Goal: Information Seeking & Learning: Learn about a topic

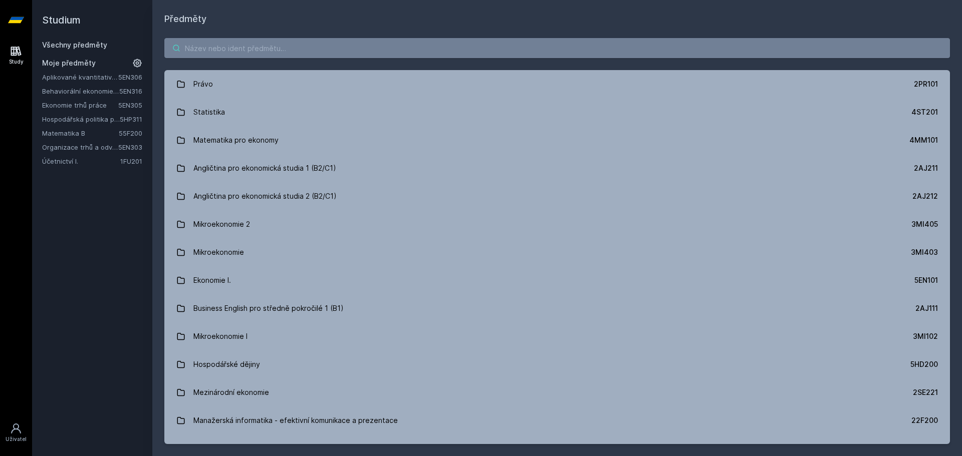
click at [354, 44] on input "search" at bounding box center [557, 48] width 786 height 20
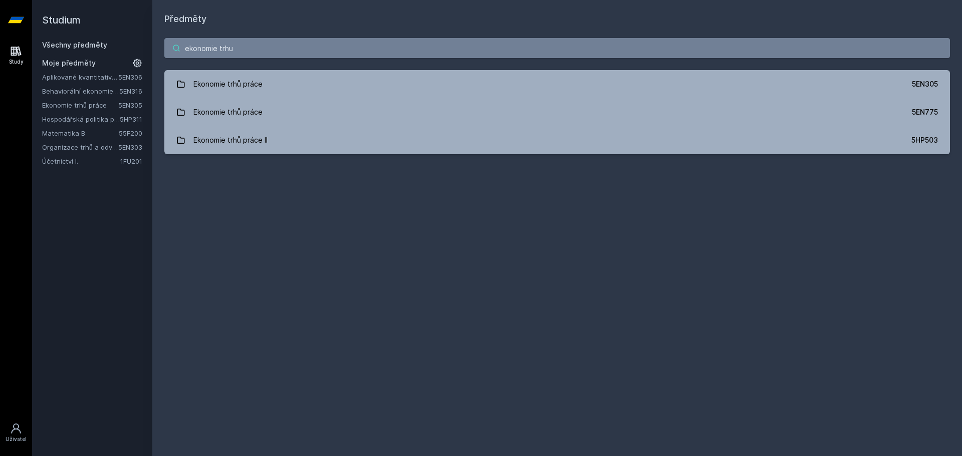
type input "ekonomie trhu"
click at [88, 108] on link "Ekonomie trhů práce" at bounding box center [80, 105] width 76 height 10
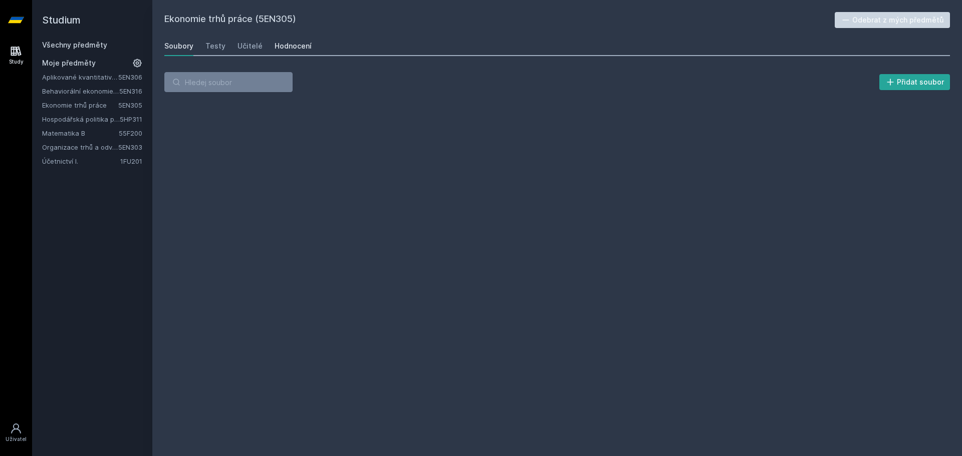
click at [280, 51] on div "Hodnocení" at bounding box center [293, 46] width 37 height 10
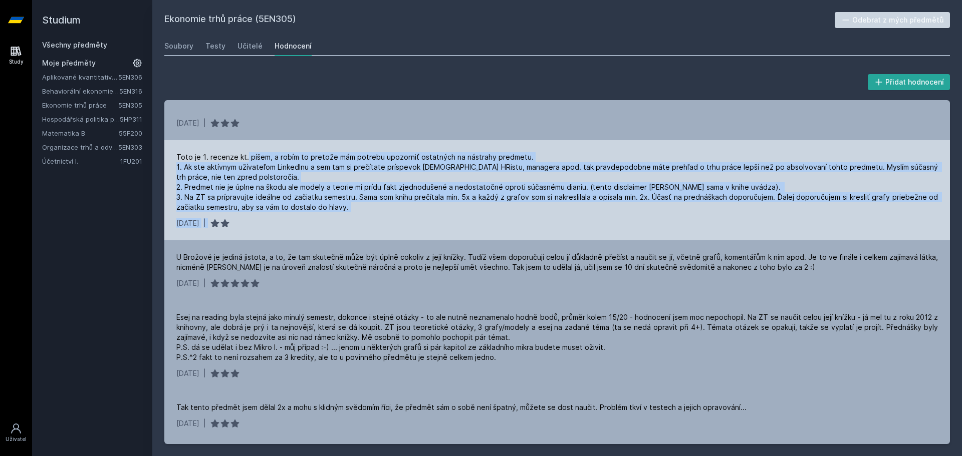
drag, startPoint x: 245, startPoint y: 148, endPoint x: 452, endPoint y: 216, distance: 217.9
click at [452, 216] on div "Toto je 1. recenze kt. píšem, a robím to pretože mám potrebu upozorniť ostatnýc…" at bounding box center [557, 190] width 786 height 100
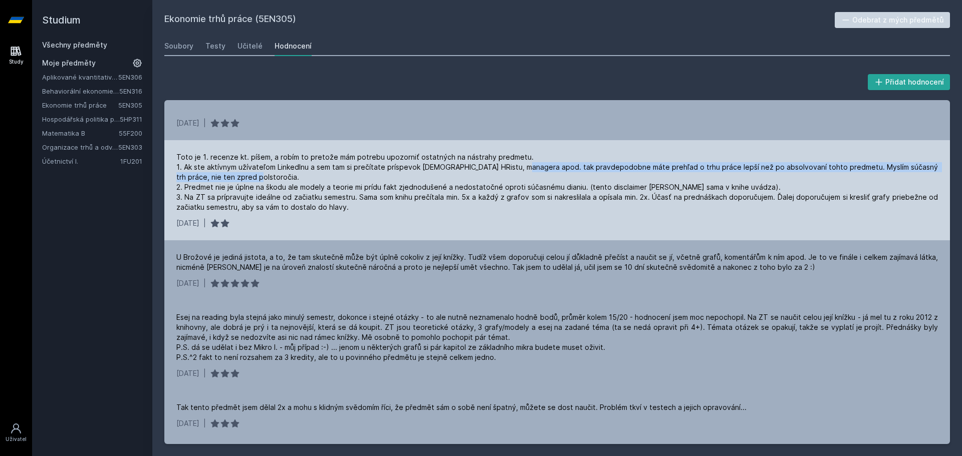
drag, startPoint x: 545, startPoint y: 168, endPoint x: 609, endPoint y: 175, distance: 65.0
click at [609, 175] on div "Toto je 1. recenze kt. píšem, a robím to pretože mám potrebu upozorniť ostatnýc…" at bounding box center [557, 182] width 762 height 60
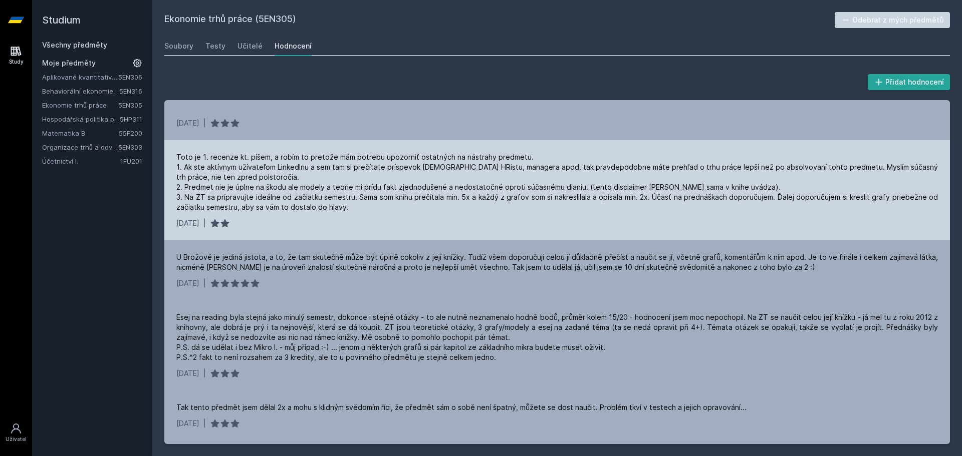
click at [581, 209] on div "Toto je 1. recenze kt. píšem, a robím to pretože mám potrebu upozorniť ostatnýc…" at bounding box center [557, 182] width 762 height 60
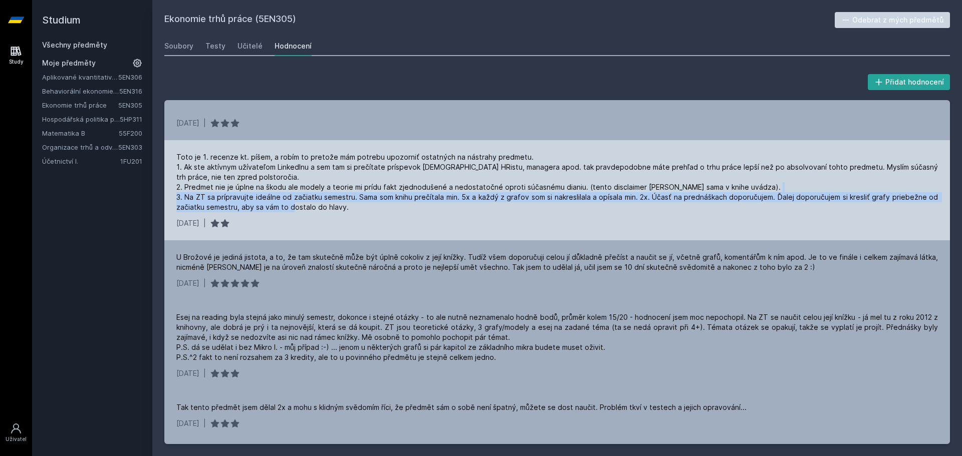
drag, startPoint x: 228, startPoint y: 195, endPoint x: 349, endPoint y: 203, distance: 121.0
click at [349, 203] on div "Toto je 1. recenze kt. píšem, a robím to pretože mám potrebu upozorniť ostatnýc…" at bounding box center [557, 182] width 762 height 60
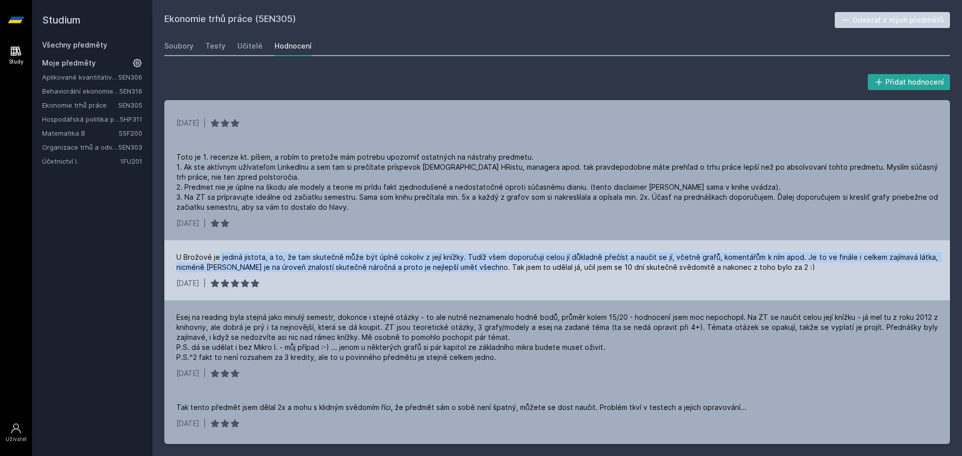
drag, startPoint x: 274, startPoint y: 253, endPoint x: 490, endPoint y: 273, distance: 216.9
click at [490, 273] on div "U Brožové je jediná jistota, a to, že tam skutečně může být úplně cokoliv z jej…" at bounding box center [557, 270] width 786 height 60
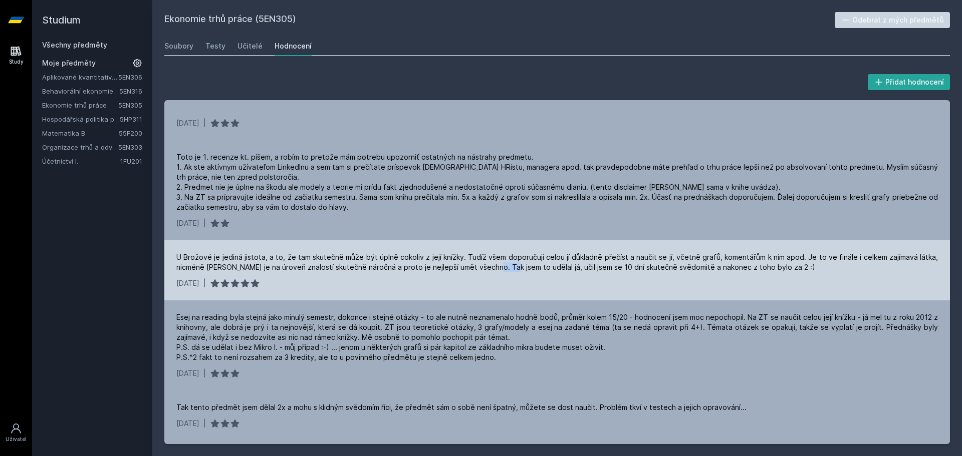
click at [490, 273] on div "U Brožové je jediná jistota, a to, že tam skutečně může být úplně cokoliv z jej…" at bounding box center [557, 270] width 786 height 60
click at [517, 270] on div "U Brožové je jediná jistota, a to, že tam skutečně může být úplně cokoliv z jej…" at bounding box center [557, 263] width 762 height 20
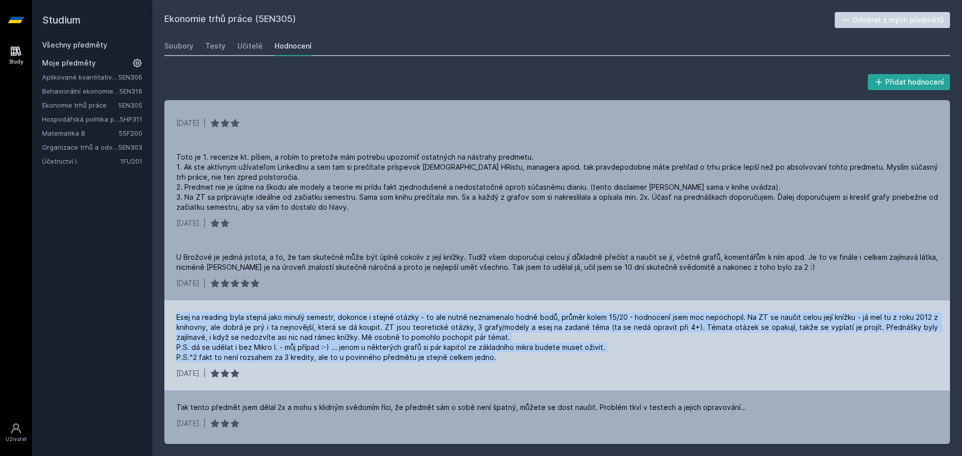
drag, startPoint x: 173, startPoint y: 311, endPoint x: 597, endPoint y: 360, distance: 426.7
click at [597, 360] on div "Esej na reading byla stejná jako minulý semestr, dokonce i stejné otázky - to a…" at bounding box center [557, 346] width 786 height 90
click at [597, 360] on div "Esej na reading byla stejná jako minulý semestr, dokonce i stejné otázky - to a…" at bounding box center [557, 338] width 762 height 50
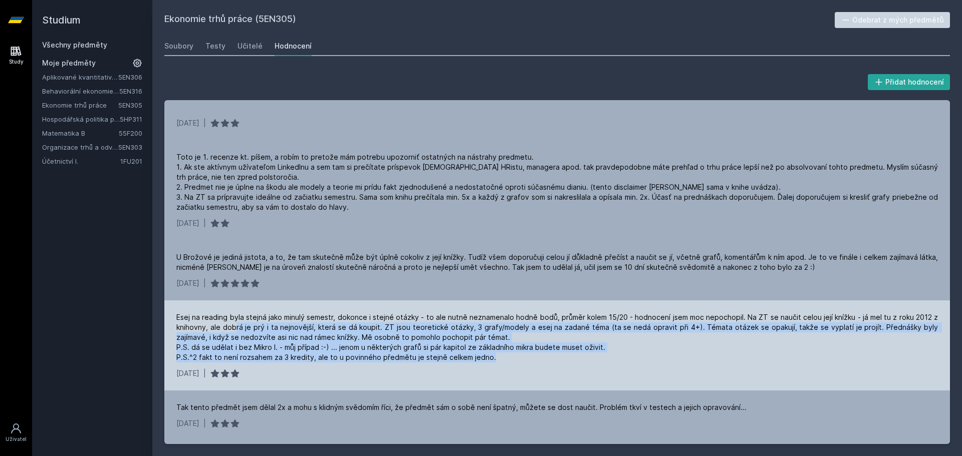
drag, startPoint x: 235, startPoint y: 328, endPoint x: 516, endPoint y: 364, distance: 282.4
click at [516, 364] on div "Esej na reading byla stejná jako minulý semestr, dokonce i stejné otázky - to a…" at bounding box center [557, 346] width 786 height 90
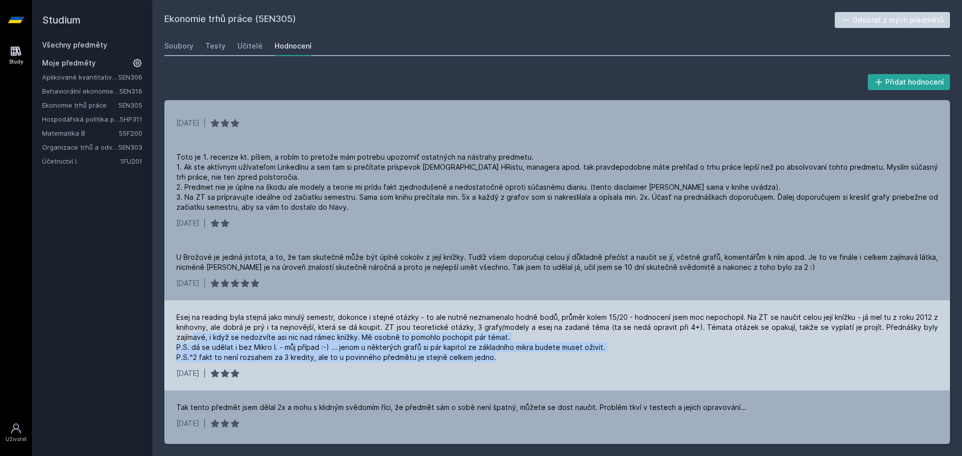
drag, startPoint x: 192, startPoint y: 339, endPoint x: 498, endPoint y: 360, distance: 305.8
click at [498, 360] on div "Esej na reading byla stejná jako minulý semestr, dokonce i stejné otázky - to a…" at bounding box center [557, 338] width 762 height 50
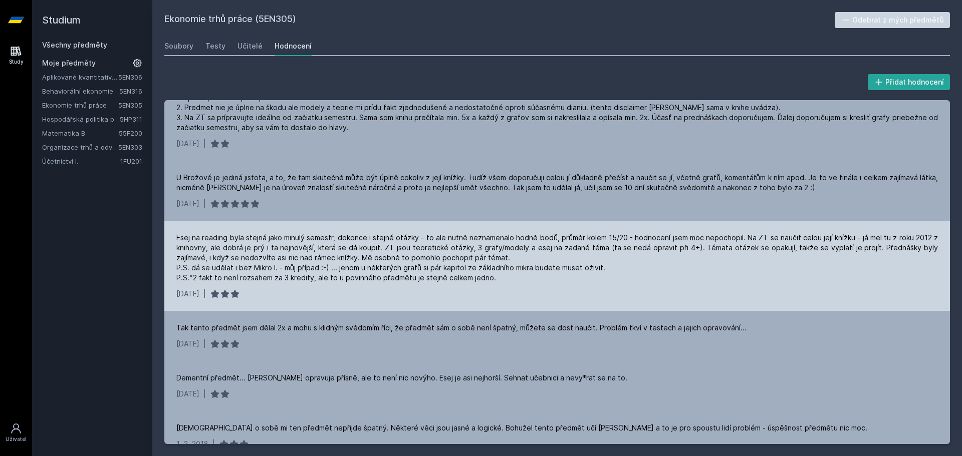
scroll to position [100, 0]
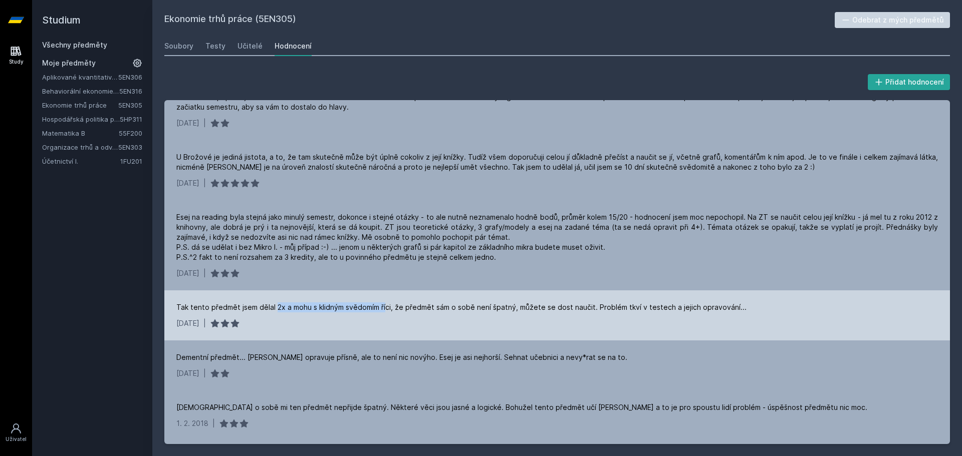
drag, startPoint x: 305, startPoint y: 308, endPoint x: 385, endPoint y: 311, distance: 79.7
click at [385, 311] on div "Tak tento předmět jsem dělal 2x a mohu s klidným svědomím říci, že předmět sám …" at bounding box center [461, 308] width 570 height 10
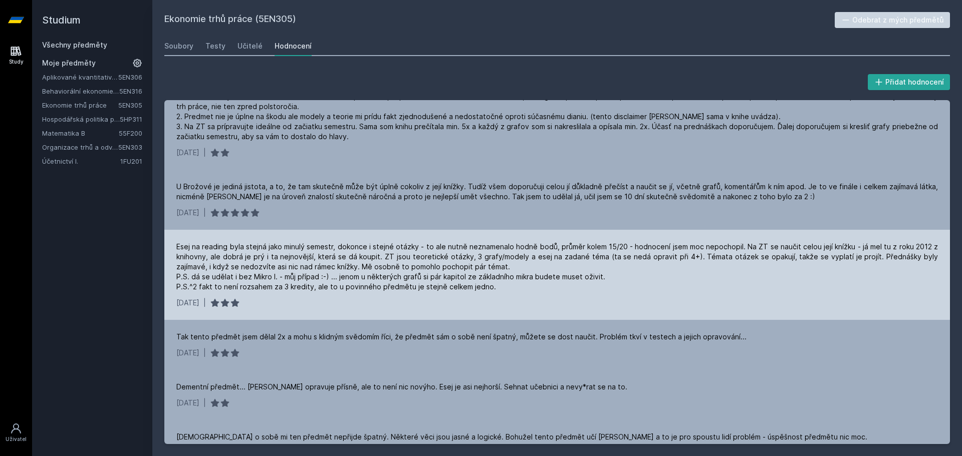
scroll to position [0, 0]
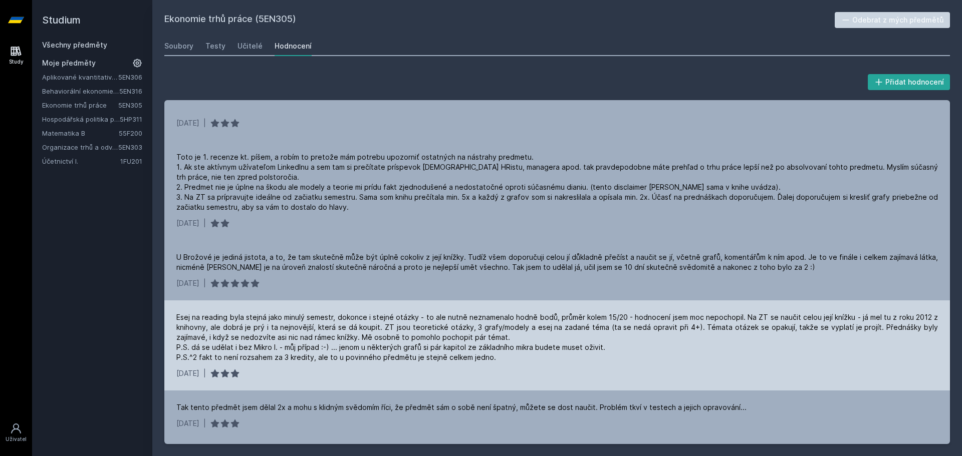
drag, startPoint x: 605, startPoint y: 347, endPoint x: 605, endPoint y: 316, distance: 31.6
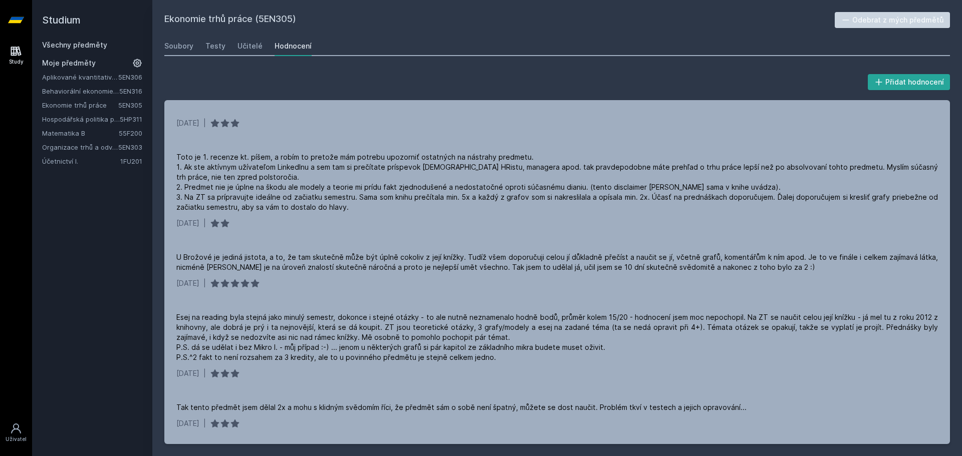
drag, startPoint x: 620, startPoint y: 320, endPoint x: 664, endPoint y: 45, distance: 279.0
click at [171, 48] on div "Soubory" at bounding box center [178, 46] width 29 height 10
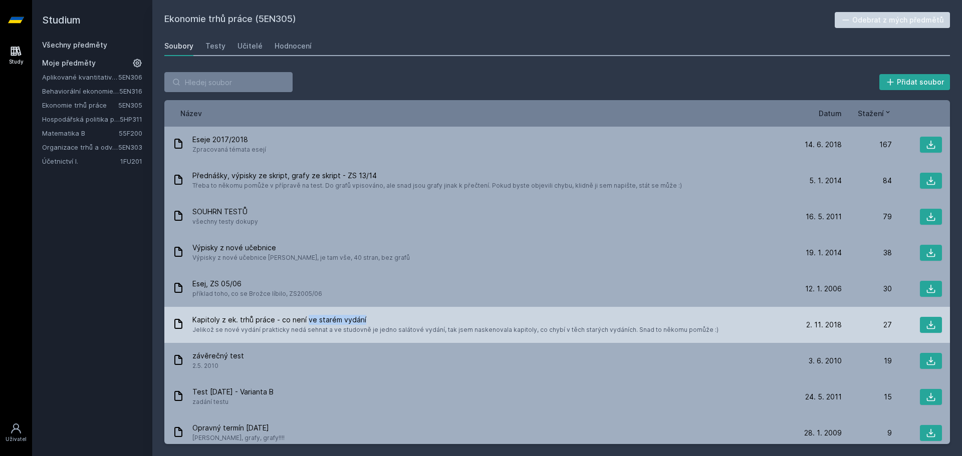
drag, startPoint x: 307, startPoint y: 318, endPoint x: 370, endPoint y: 317, distance: 63.6
click at [370, 317] on span "Kapitoly z ek. trhů práce - co není ve starém vydání" at bounding box center [455, 320] width 526 height 10
